Goal: Find contact information: Find contact information

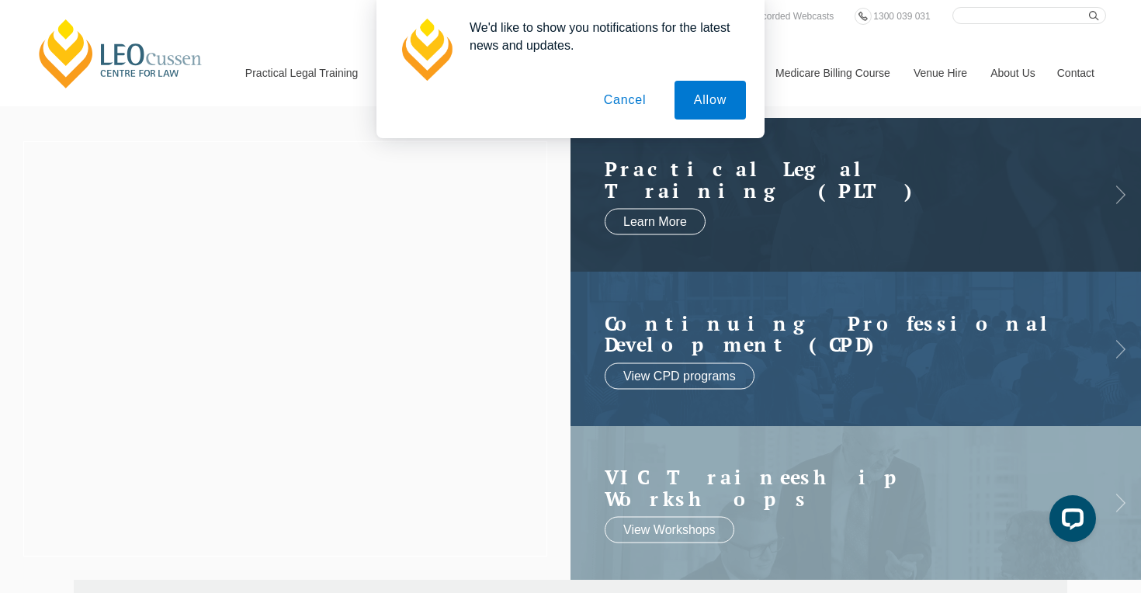
click at [626, 99] on button "Cancel" at bounding box center [626, 100] width 82 height 39
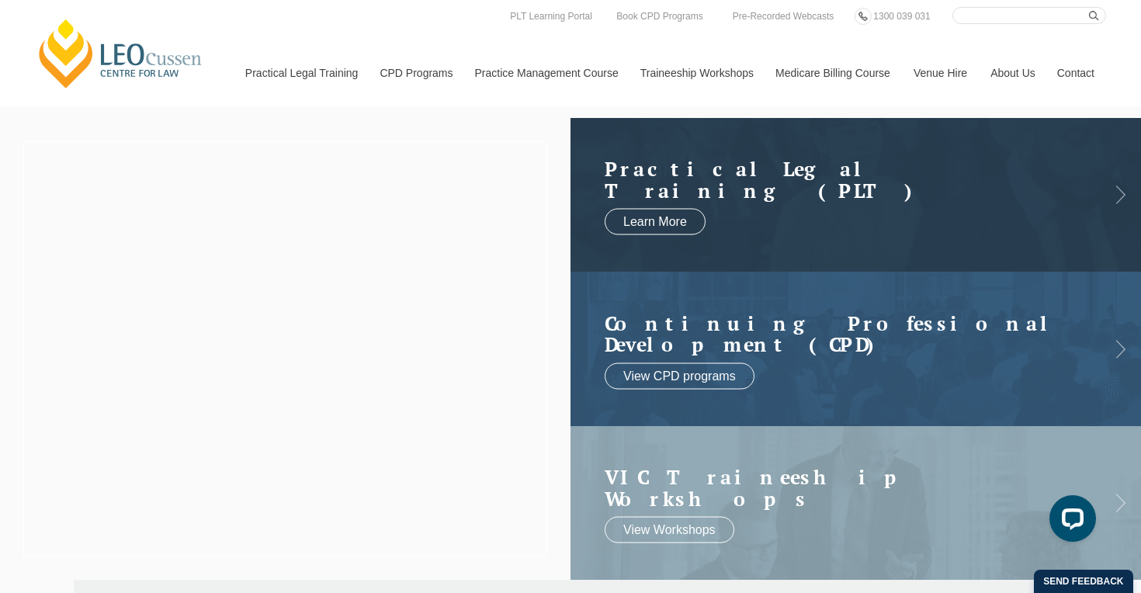
click at [1080, 78] on link "Contact" at bounding box center [1076, 73] width 61 height 67
